Goal: Information Seeking & Learning: Learn about a topic

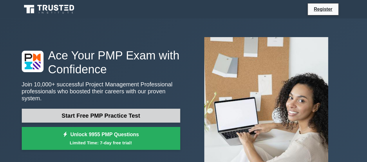
click at [115, 109] on link "Start Free PMP Practice Test" at bounding box center [101, 116] width 158 height 14
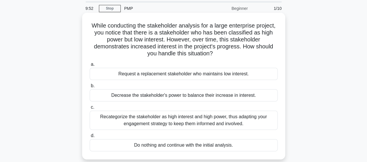
scroll to position [29, 0]
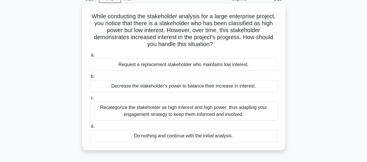
click at [175, 108] on div "Recategorize the stakeholder as high interest and high power, thus adapting you…" at bounding box center [184, 111] width 188 height 19
click at [90, 100] on input "c. Recategorize the stakeholder as high interest and high power, thus adapting …" at bounding box center [90, 98] width 0 height 4
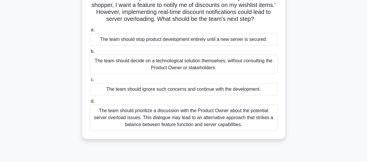
scroll to position [58, 0]
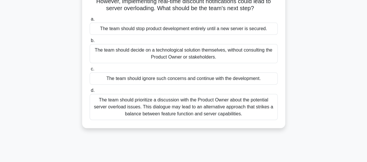
click at [169, 114] on div "The team should prioritize a discussion with the Product Owner about the potent…" at bounding box center [184, 107] width 188 height 26
click at [90, 93] on input "d. The team should prioritize a discussion with the Product Owner about the pot…" at bounding box center [90, 91] width 0 height 4
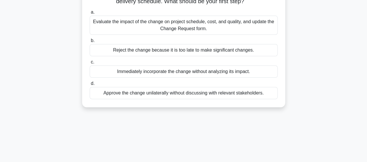
click at [179, 30] on div "Evaluate the impact of the change on project schedule, cost, and quality, and u…" at bounding box center [184, 25] width 188 height 19
click at [90, 14] on input "a. Evaluate the impact of the change on project schedule, cost, and quality, an…" at bounding box center [90, 12] width 0 height 4
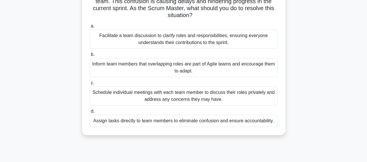
click at [186, 38] on div "Facilitate a team discussion to clarify roles and responsibilities, ensuring ev…" at bounding box center [184, 39] width 188 height 19
click at [90, 28] on input "a. Facilitate a team discussion to clarify roles and responsibilities, ensuring…" at bounding box center [90, 26] width 0 height 4
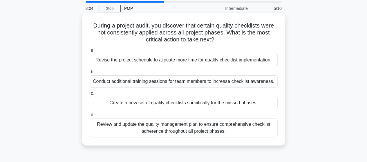
scroll to position [29, 0]
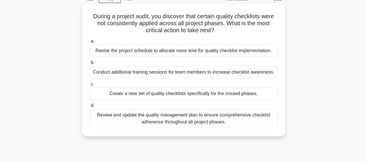
click at [184, 72] on div "Conduct additional training sessions for team members to increase checklist awa…" at bounding box center [184, 72] width 188 height 12
click at [90, 65] on input "b. Conduct additional training sessions for team members to increase checklist …" at bounding box center [90, 63] width 0 height 4
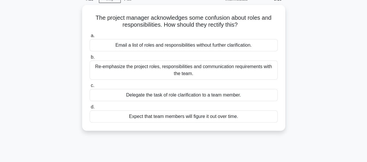
scroll to position [0, 0]
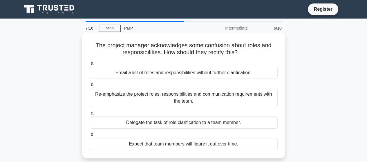
click at [186, 99] on div "Re-emphasize the project roles, responsibilities and communication requirements…" at bounding box center [184, 97] width 188 height 19
click at [90, 87] on input "b. Re-emphasize the project roles, responsibilities and communication requireme…" at bounding box center [90, 85] width 0 height 4
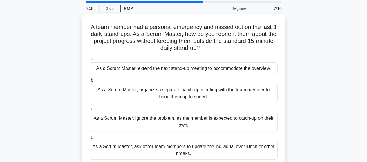
scroll to position [29, 0]
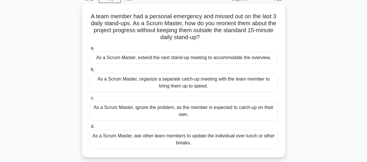
click at [183, 136] on div "As a Scrum Master, ask other team members to update the individual over lunch o…" at bounding box center [184, 139] width 188 height 19
click at [90, 128] on input "d. As a Scrum Master, ask other team members to update the individual over lunc…" at bounding box center [90, 127] width 0 height 4
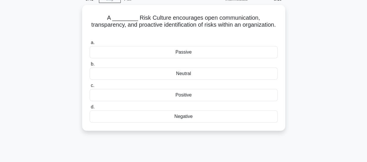
scroll to position [0, 0]
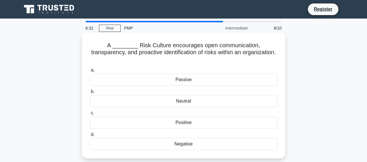
click at [185, 117] on div "Positive" at bounding box center [184, 123] width 188 height 12
click at [90, 114] on input "c. Positive" at bounding box center [90, 113] width 0 height 4
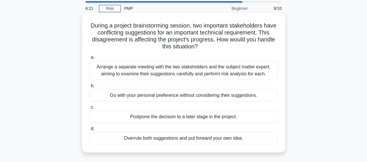
scroll to position [29, 0]
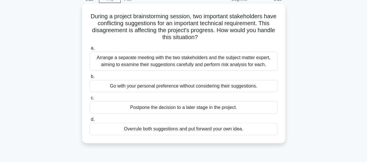
click at [187, 64] on div "Arrange a separate meeting with the two stakeholders and the subject matter exp…" at bounding box center [184, 61] width 188 height 19
click at [90, 50] on input "a. Arrange a separate meeting with the two stakeholders and the subject matter …" at bounding box center [90, 48] width 0 height 4
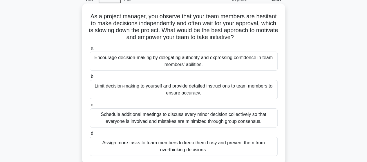
click at [187, 65] on div "Encourage decision-making by delegating authority and expressing confidence in …" at bounding box center [184, 61] width 188 height 19
click at [90, 50] on input "a. Encourage decision-making by delegating authority and expressing confidence …" at bounding box center [90, 48] width 0 height 4
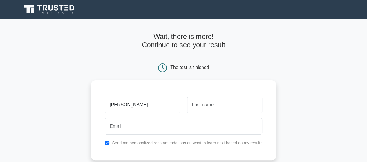
type input "Sean"
type input "Wakelin"
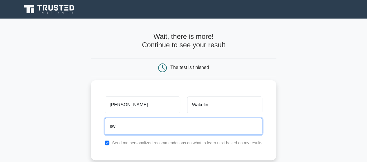
type input "swakelin@gmail.com"
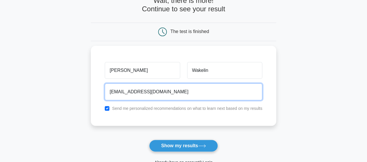
scroll to position [58, 0]
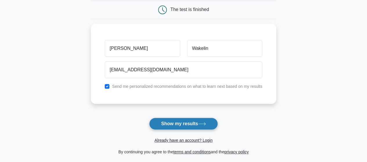
click at [182, 125] on button "Show my results" at bounding box center [183, 124] width 68 height 12
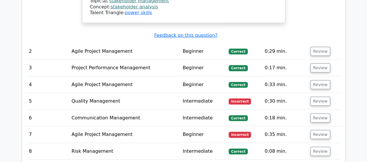
scroll to position [812, 0]
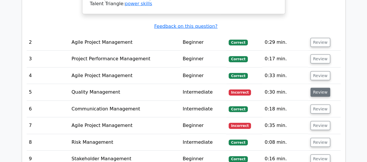
click at [316, 88] on button "Review" at bounding box center [320, 92] width 20 height 9
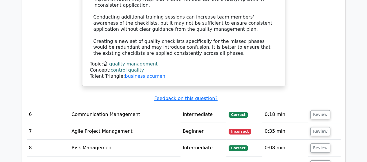
scroll to position [1131, 0]
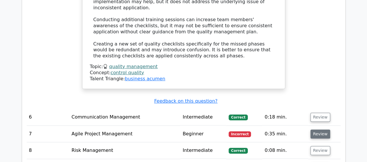
click at [319, 130] on button "Review" at bounding box center [320, 134] width 20 height 9
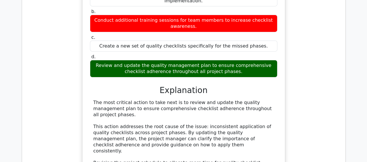
scroll to position [957, 0]
